Goal: Contribute content

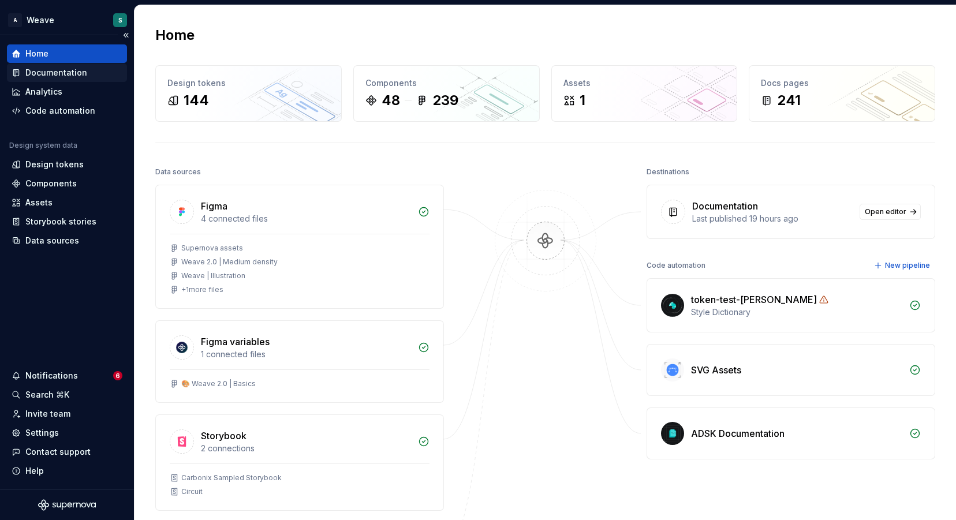
click at [76, 70] on div "Documentation" at bounding box center [56, 73] width 62 height 12
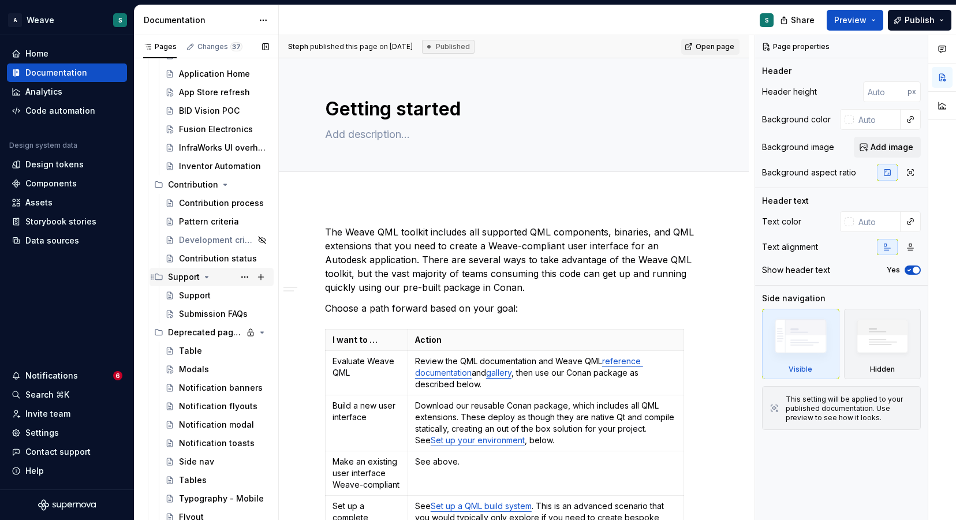
scroll to position [5282, 0]
click at [196, 314] on div "Submission FAQs" at bounding box center [206, 315] width 55 height 12
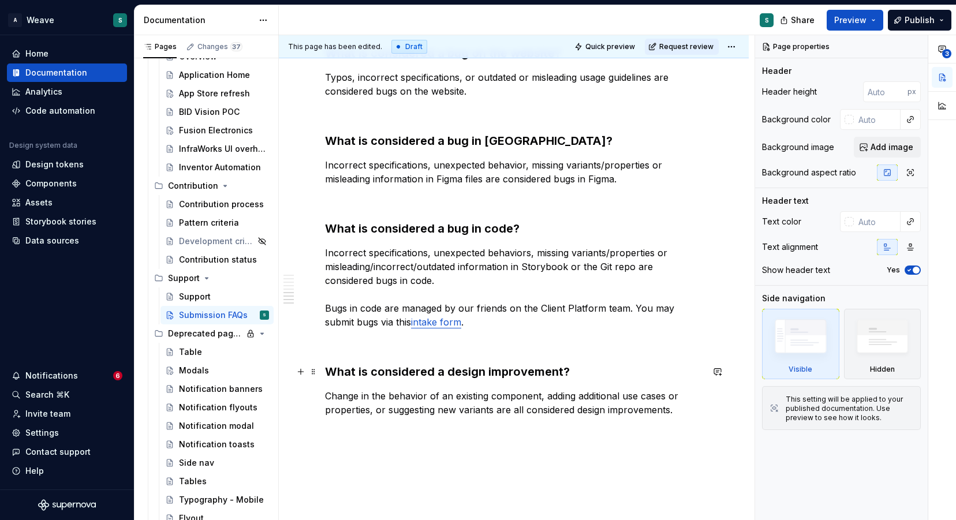
scroll to position [910, 0]
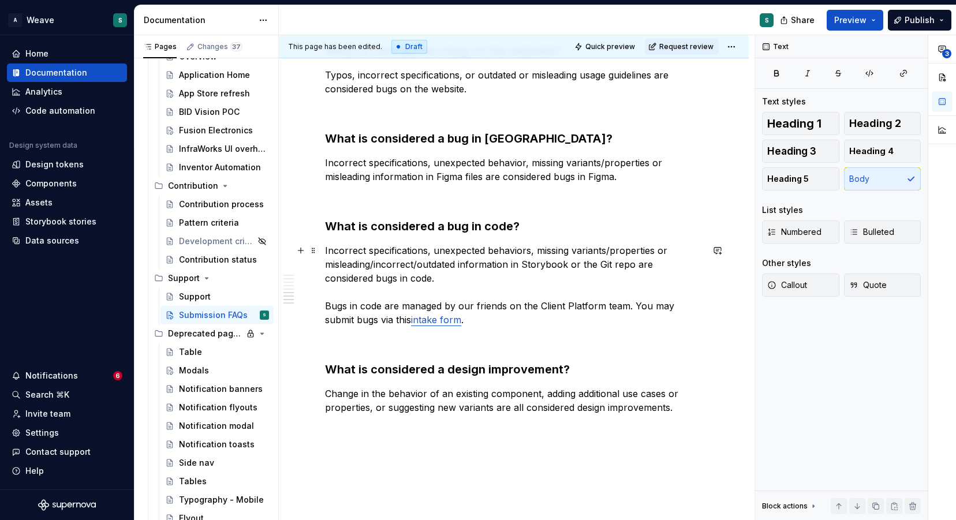
click at [399, 321] on p "Incorrect specifications, unexpected behaviors, missing variants/properties or …" at bounding box center [513, 285] width 377 height 83
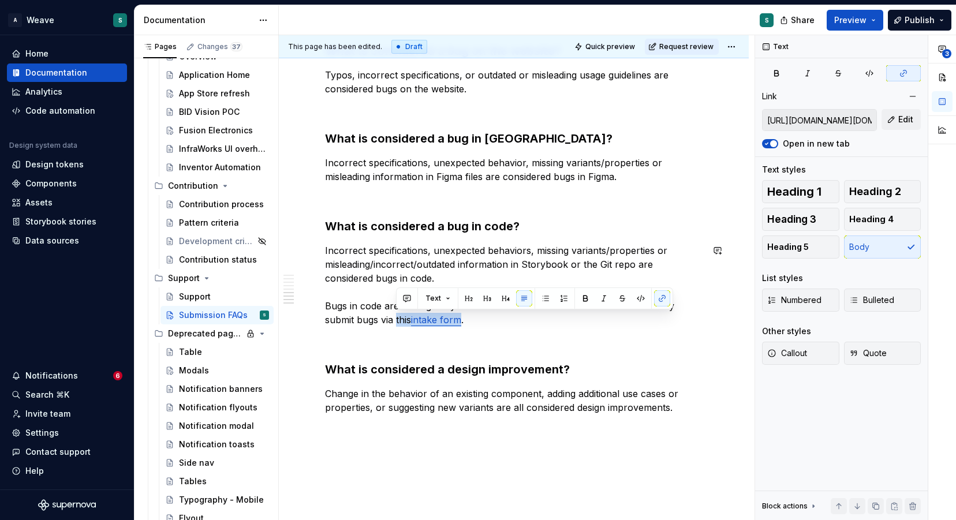
type textarea "*"
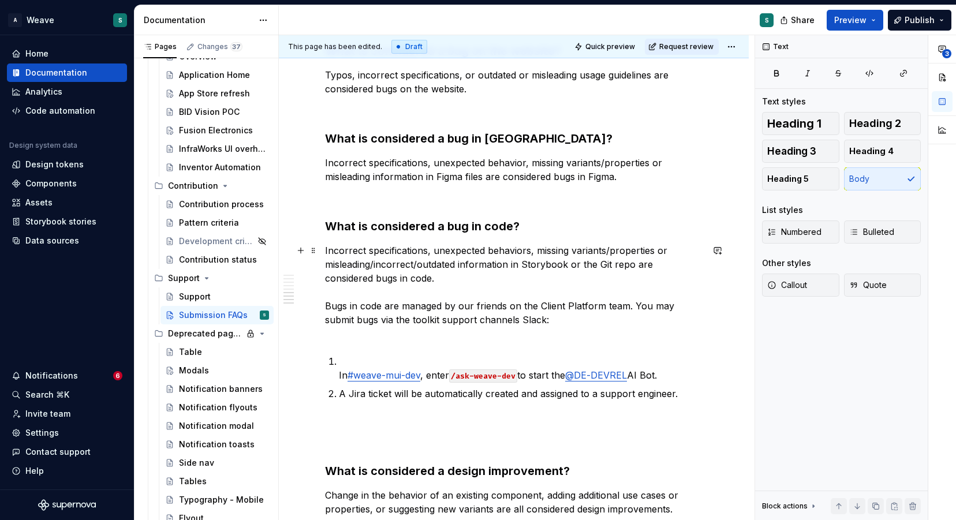
click at [394, 340] on p "Incorrect specifications, unexpected behaviors, missing variants/properties or …" at bounding box center [513, 292] width 377 height 97
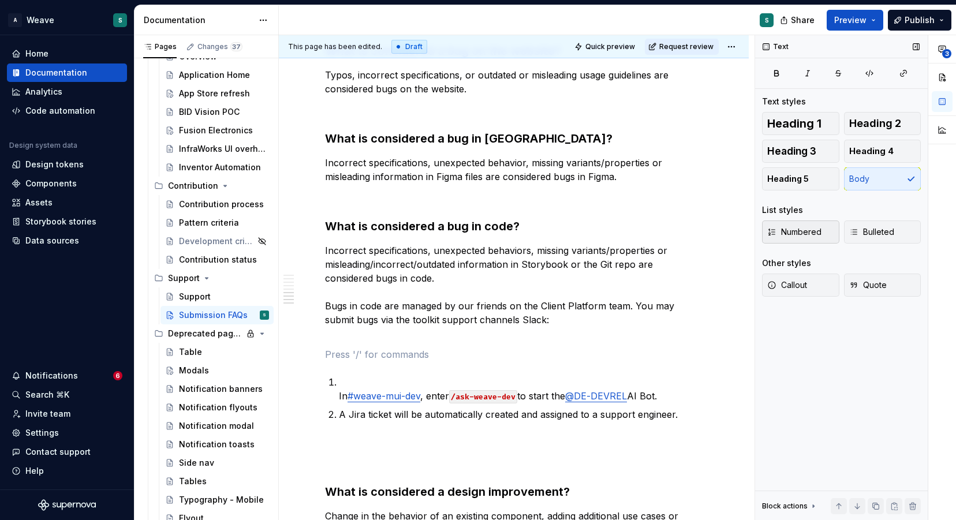
click at [801, 226] on span "Numbered" at bounding box center [794, 232] width 54 height 12
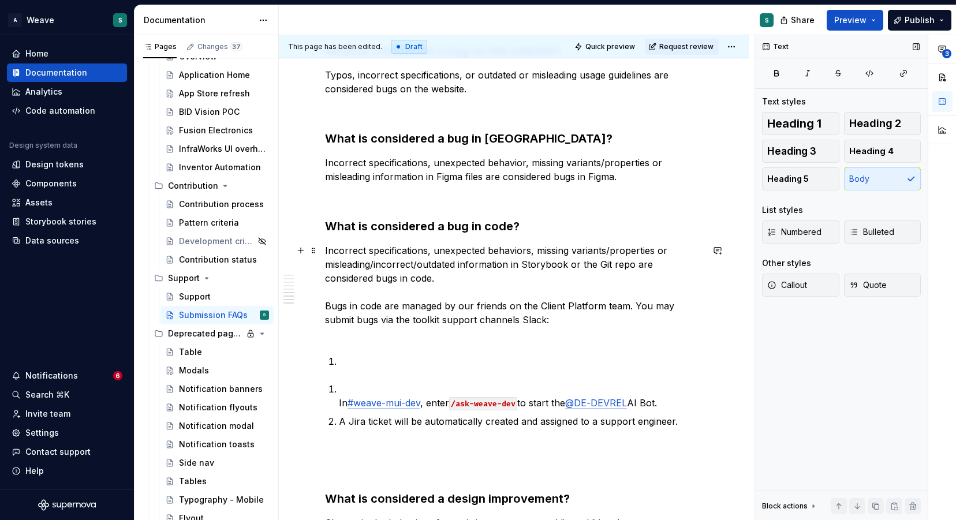
click at [433, 327] on p "Incorrect specifications, unexpected behaviors, missing variants/properties or …" at bounding box center [513, 292] width 377 height 97
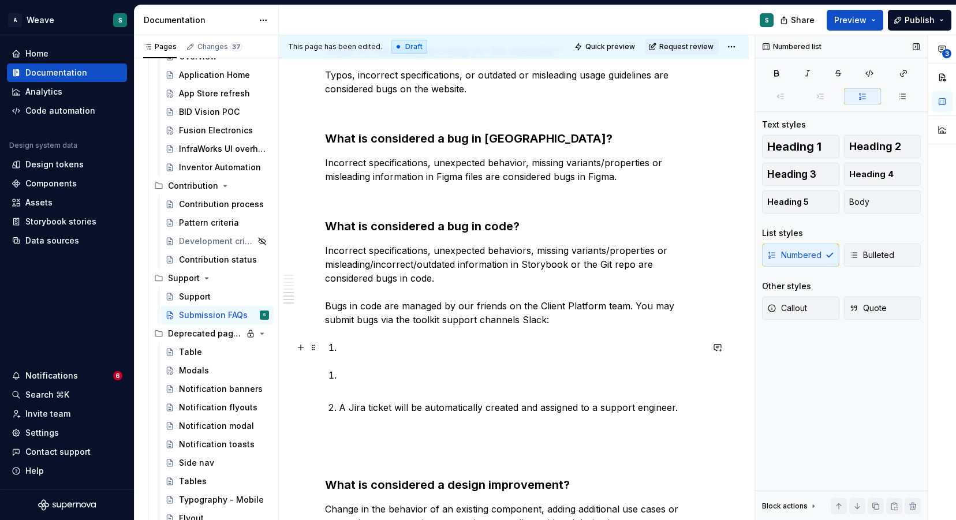
click at [365, 345] on p at bounding box center [521, 348] width 364 height 14
click at [520, 315] on p "Incorrect specifications, unexpected behaviors, missing variants/properties or …" at bounding box center [513, 285] width 377 height 83
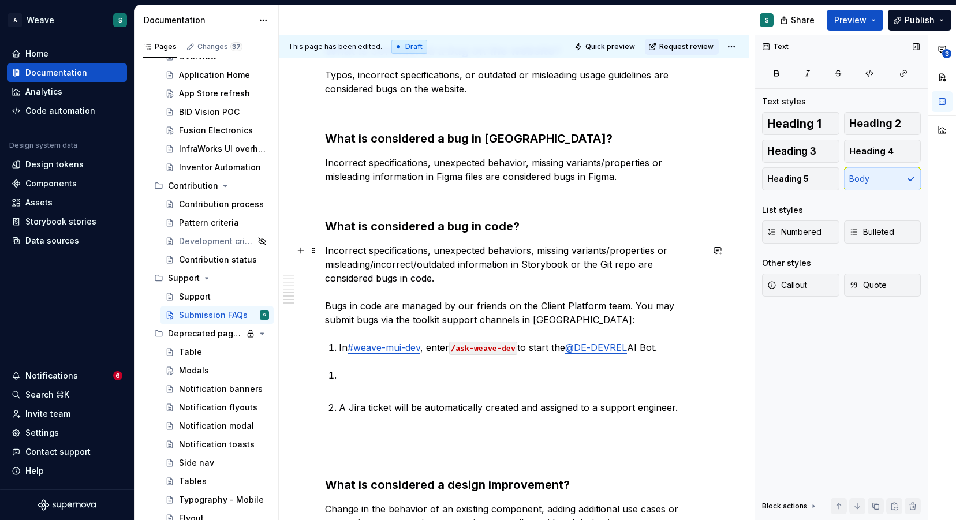
click at [561, 317] on p "Incorrect specifications, unexpected behaviors, missing variants/properties or …" at bounding box center [513, 285] width 377 height 83
click at [383, 319] on p "Incorrect specifications, unexpected behaviors, missing variants/properties or …" at bounding box center [513, 285] width 377 height 83
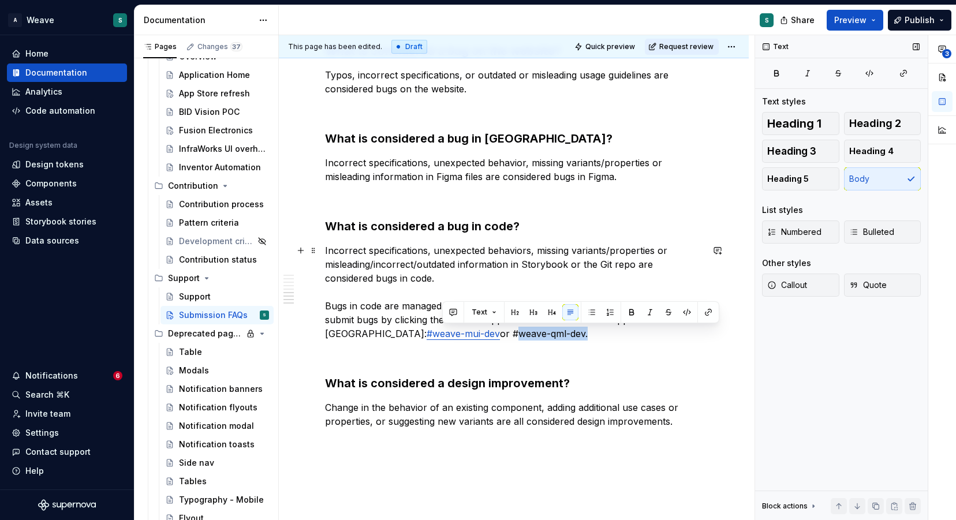
drag, startPoint x: 443, startPoint y: 331, endPoint x: 517, endPoint y: 331, distance: 73.9
click at [517, 331] on p "Incorrect specifications, unexpected behaviors, missing variants/properties or …" at bounding box center [513, 292] width 377 height 97
click at [708, 310] on button "button" at bounding box center [708, 312] width 16 height 16
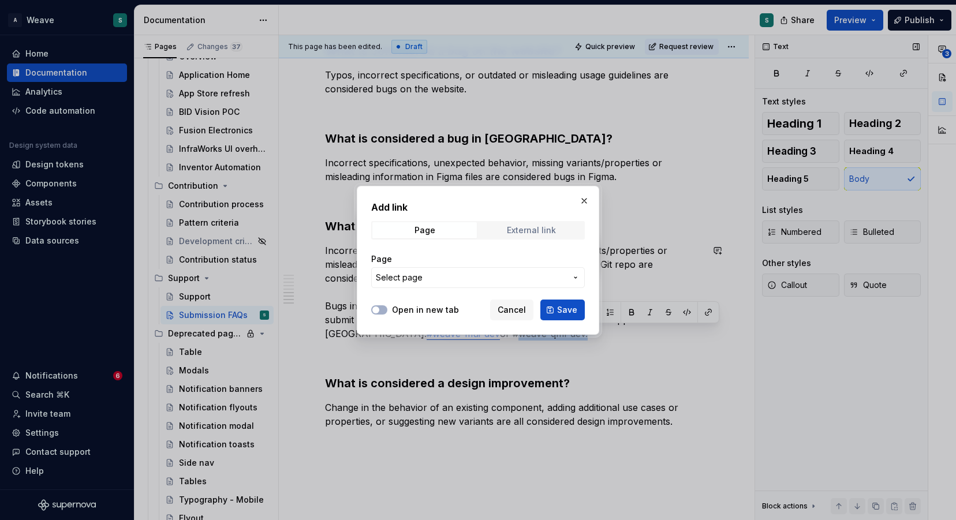
click at [515, 235] on span "External link" at bounding box center [531, 230] width 104 height 16
click at [439, 277] on input "URL" at bounding box center [478, 277] width 214 height 21
paste input "[URL][DOMAIN_NAME]"
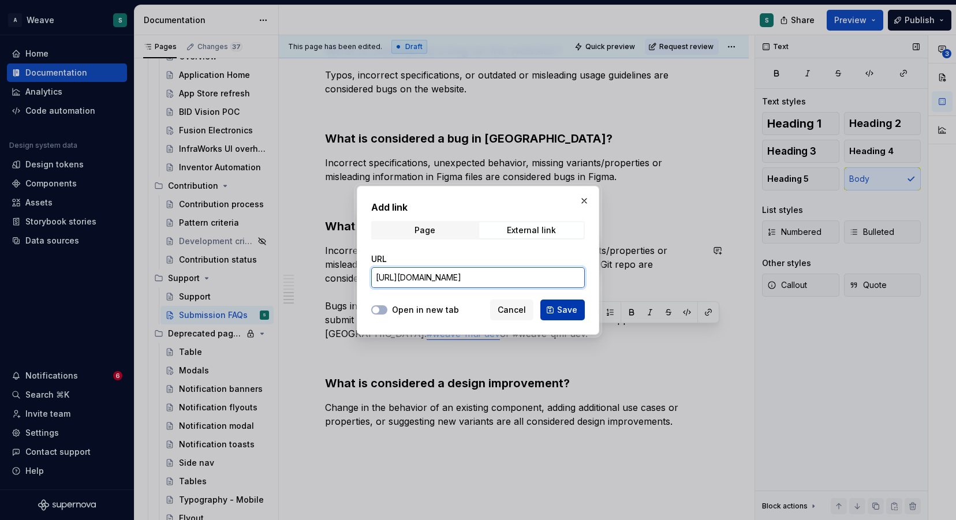
type input "[URL][DOMAIN_NAME]"
click at [560, 308] on span "Save" at bounding box center [567, 310] width 20 height 12
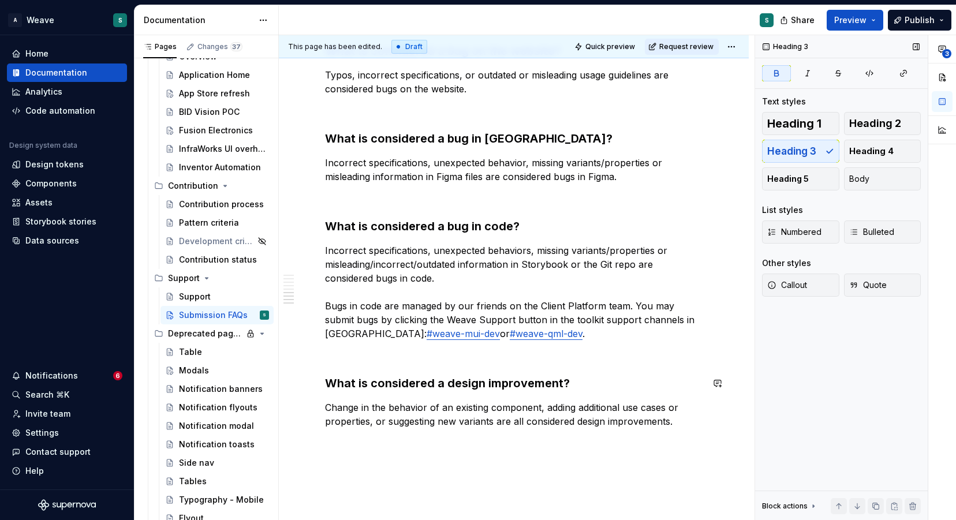
click at [735, 42] on html "A Weave S Home Documentation Analytics Code automation Design system data Desig…" at bounding box center [478, 260] width 956 height 520
click at [421, 304] on html "A Weave S Home Documentation Analytics Code automation Design system data Desig…" at bounding box center [478, 260] width 956 height 520
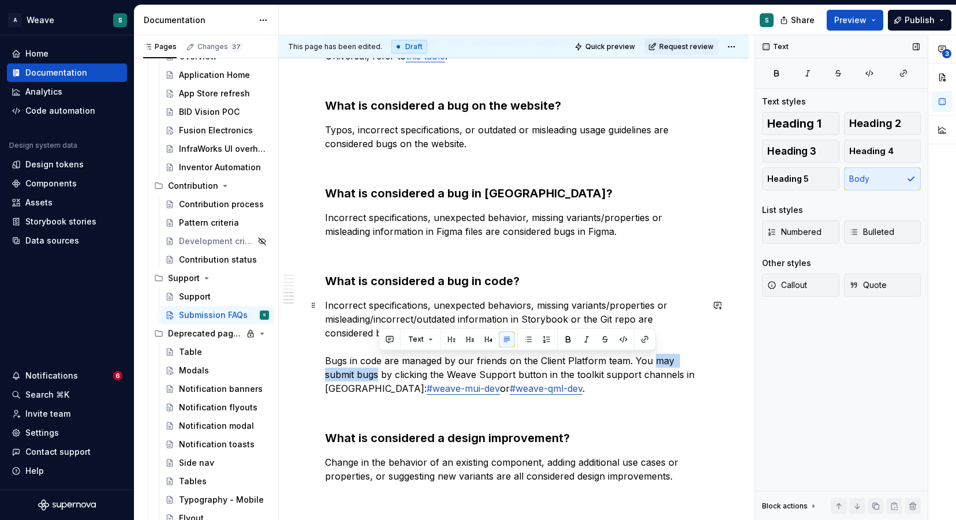
drag, startPoint x: 651, startPoint y: 359, endPoint x: 379, endPoint y: 375, distance: 272.9
click at [379, 375] on p "Incorrect specifications, unexpected behaviors, missing variants/properties or …" at bounding box center [513, 346] width 377 height 97
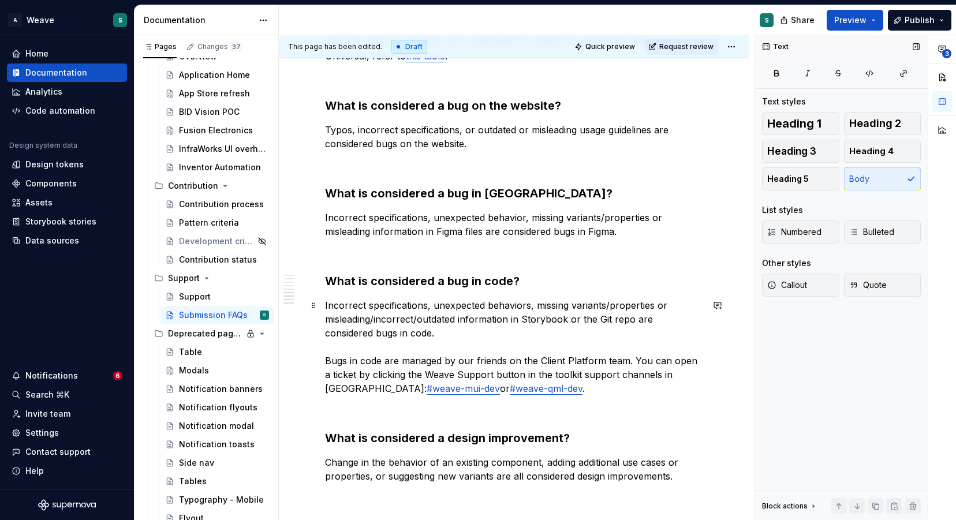
click at [516, 374] on p "Incorrect specifications, unexpected behaviors, missing variants/properties or …" at bounding box center [513, 346] width 377 height 97
drag, startPoint x: 525, startPoint y: 374, endPoint x: 534, endPoint y: 388, distance: 16.8
click at [525, 374] on p "Incorrect specifications, unexpected behaviors, missing variants/properties or …" at bounding box center [513, 346] width 377 height 97
click at [504, 257] on p at bounding box center [513, 252] width 377 height 14
click at [921, 15] on span "Publish" at bounding box center [919, 20] width 30 height 12
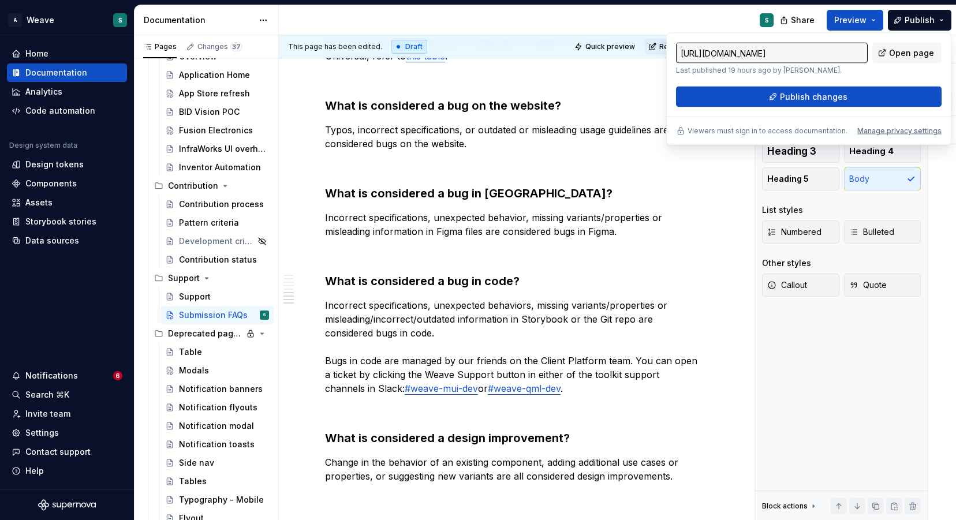
click at [721, 8] on div "S" at bounding box center [531, 20] width 504 height 30
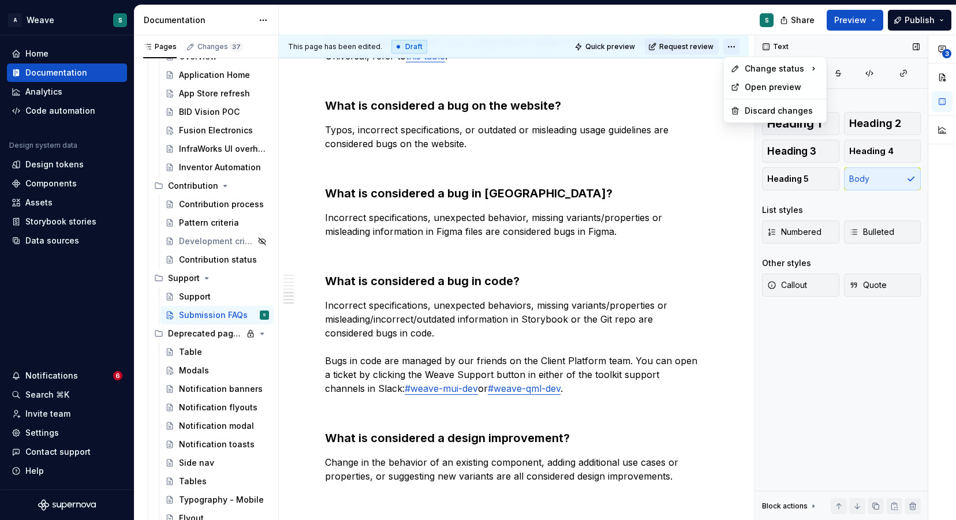
click at [732, 43] on html "A Weave S Home Documentation Analytics Code automation Design system data Desig…" at bounding box center [478, 260] width 956 height 520
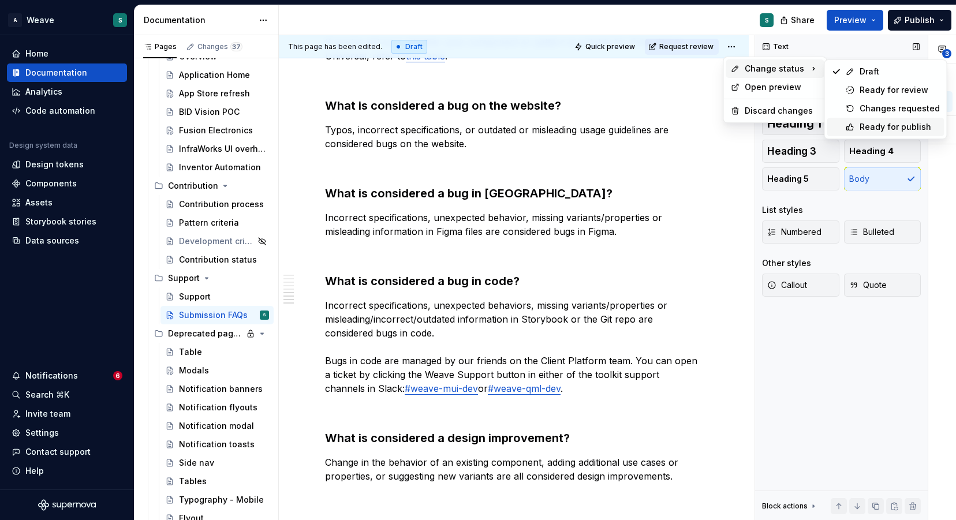
click at [900, 130] on div "Ready for publish" at bounding box center [899, 127] width 80 height 12
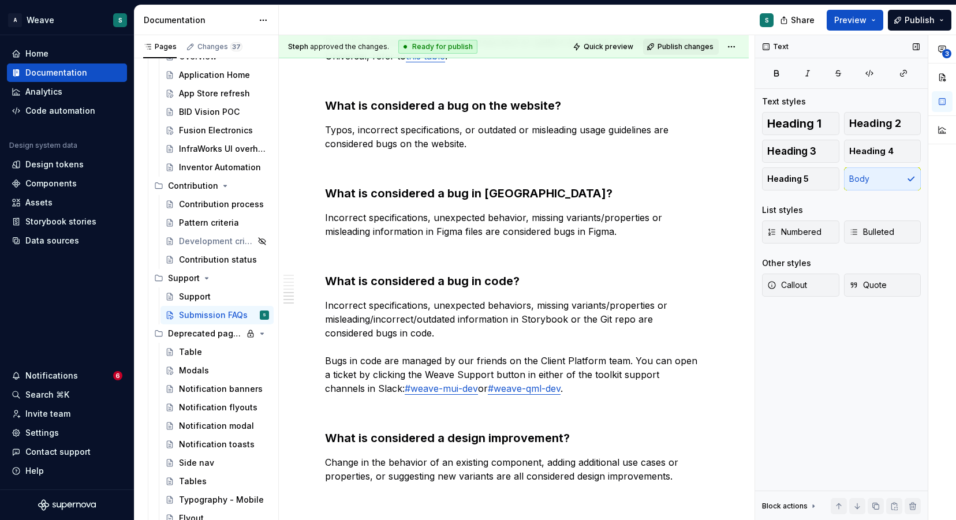
scroll to position [800, 0]
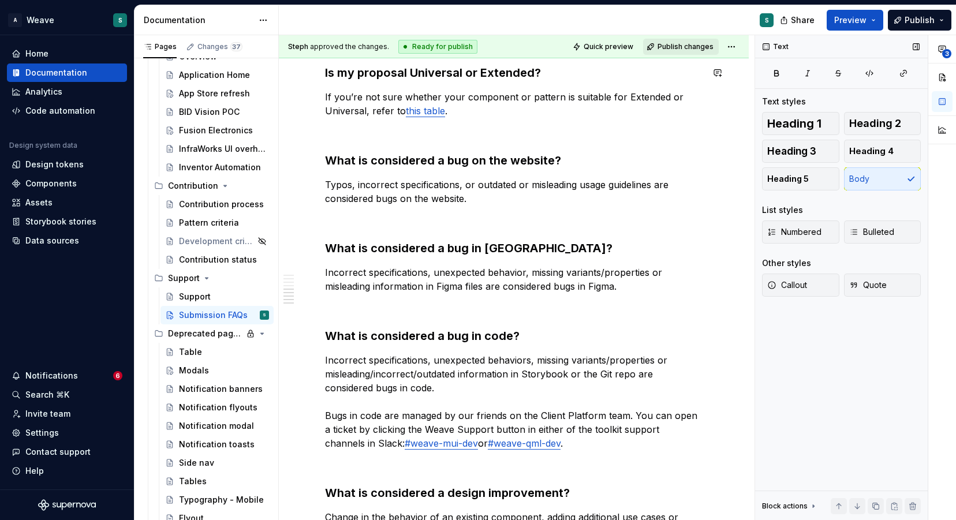
click at [671, 44] on span "Publish changes" at bounding box center [685, 46] width 56 height 9
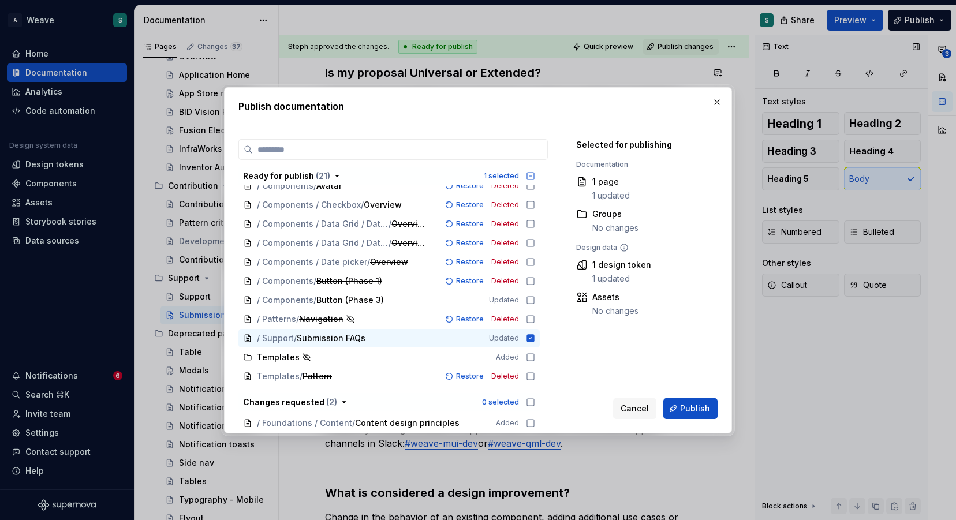
scroll to position [204, 0]
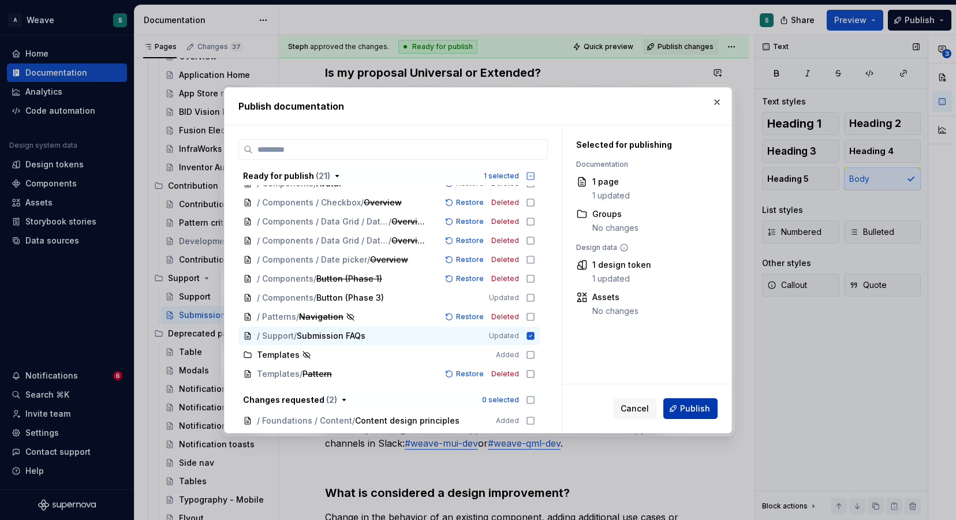
click at [697, 405] on span "Publish" at bounding box center [695, 409] width 30 height 12
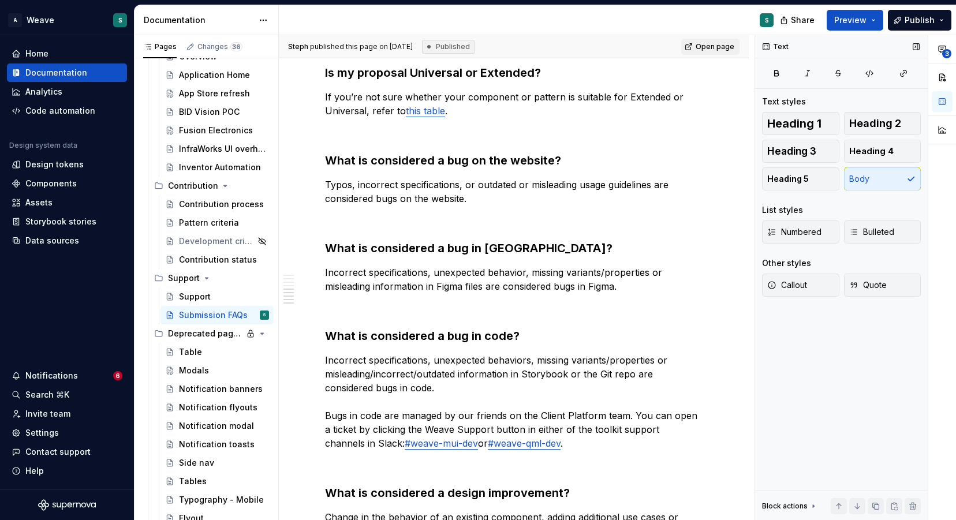
type textarea "*"
click at [488, 439] on link "#weave-qml-dev" at bounding box center [524, 443] width 73 height 12
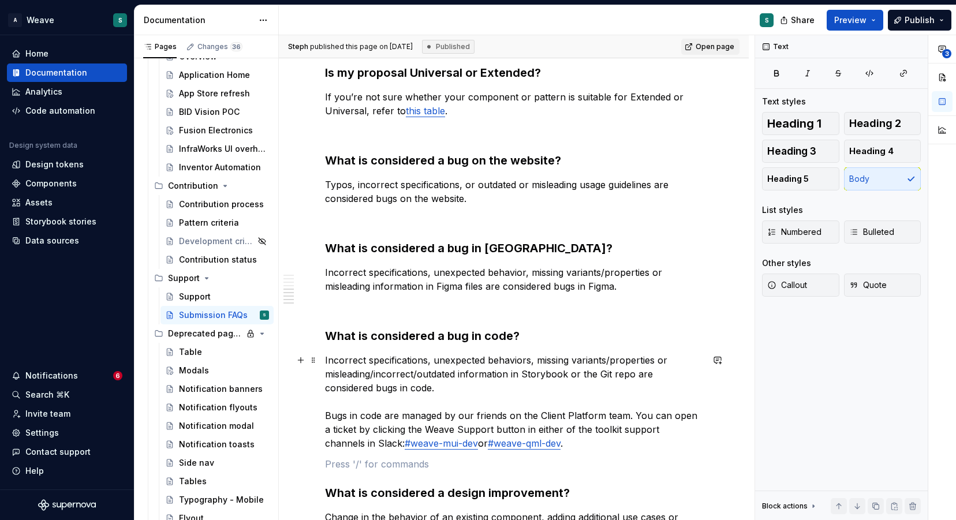
click at [508, 443] on link "#weave-qml-dev" at bounding box center [524, 443] width 73 height 12
